Goal: Task Accomplishment & Management: Manage account settings

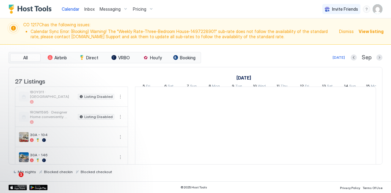
scroll to position [0, 340]
click at [377, 9] on img "User profile" at bounding box center [378, 9] width 10 height 10
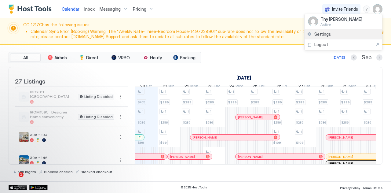
click at [322, 35] on span "Settings" at bounding box center [323, 35] width 17 height 6
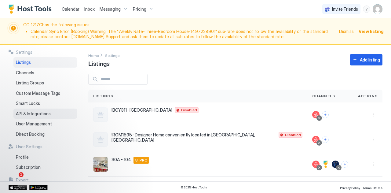
click at [36, 115] on span "API & Integrations" at bounding box center [33, 114] width 35 height 6
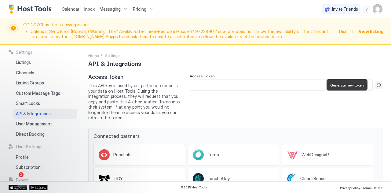
click at [376, 85] on button "Generate new token" at bounding box center [379, 84] width 7 height 7
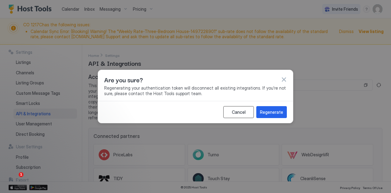
click at [243, 110] on div "Cancel" at bounding box center [239, 112] width 14 height 6
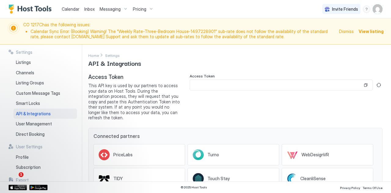
click at [377, 11] on img "User profile" at bounding box center [378, 9] width 10 height 10
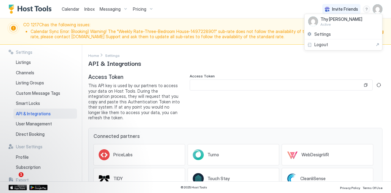
click at [208, 106] on div at bounding box center [195, 96] width 391 height 193
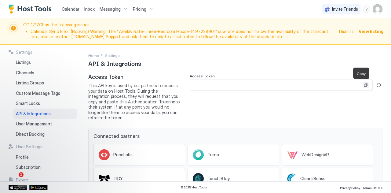
click at [363, 85] on button "Copy" at bounding box center [366, 85] width 6 height 6
click at [319, 87] on input "Input Field" at bounding box center [276, 85] width 173 height 10
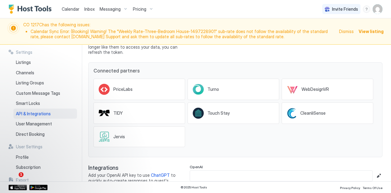
scroll to position [62, 0]
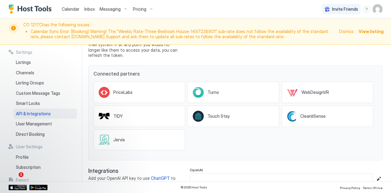
drag, startPoint x: 80, startPoint y: 99, endPoint x: 76, endPoint y: 177, distance: 78.4
click at [76, 177] on div "Settings Listings Channels Listing Groups Custom Message Tags Smart Locks API &…" at bounding box center [45, 113] width 73 height 137
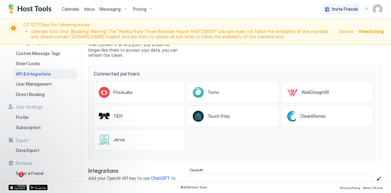
scroll to position [42, 0]
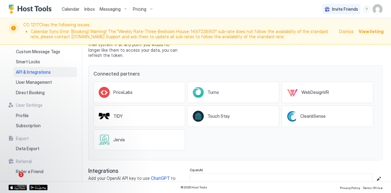
drag, startPoint x: 79, startPoint y: 134, endPoint x: 84, endPoint y: 93, distance: 40.7
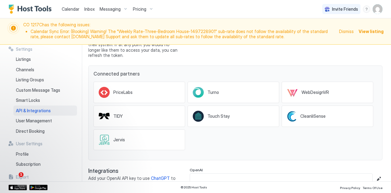
scroll to position [0, 0]
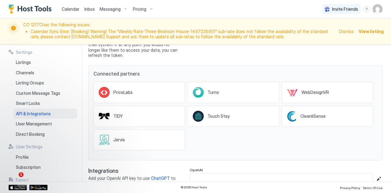
click at [79, 42] on div "CO 1217C has the following issues: Calendar Sync Error: (Booking) Warning! The …" at bounding box center [195, 31] width 391 height 26
click at [376, 9] on img "User profile" at bounding box center [378, 9] width 10 height 10
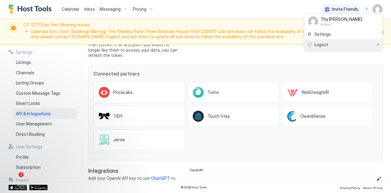
click at [325, 43] on span "Logout" at bounding box center [322, 45] width 14 height 6
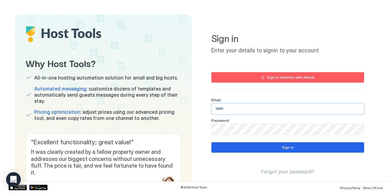
click at [242, 109] on input "Input Field" at bounding box center [288, 109] width 152 height 10
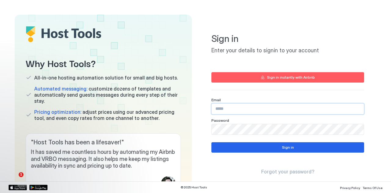
type input "**********"
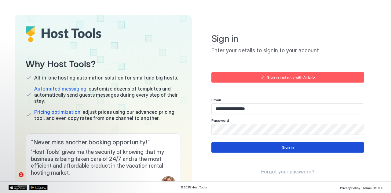
click at [228, 149] on button "Sign in" at bounding box center [288, 147] width 153 height 10
